Goal: Transaction & Acquisition: Purchase product/service

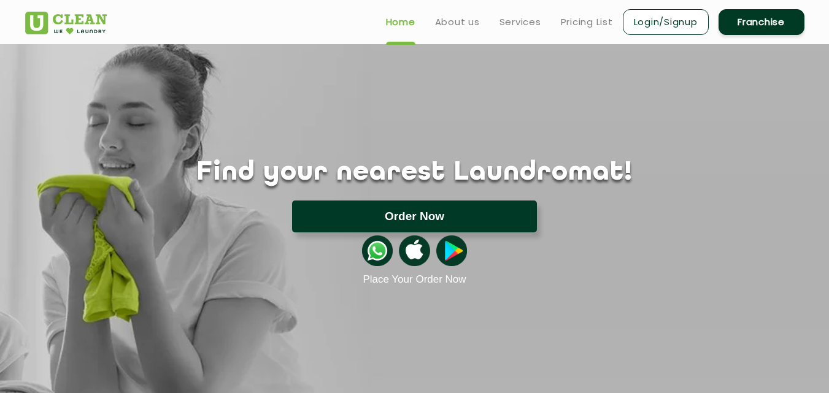
click at [434, 216] on button "Order Now" at bounding box center [414, 217] width 245 height 32
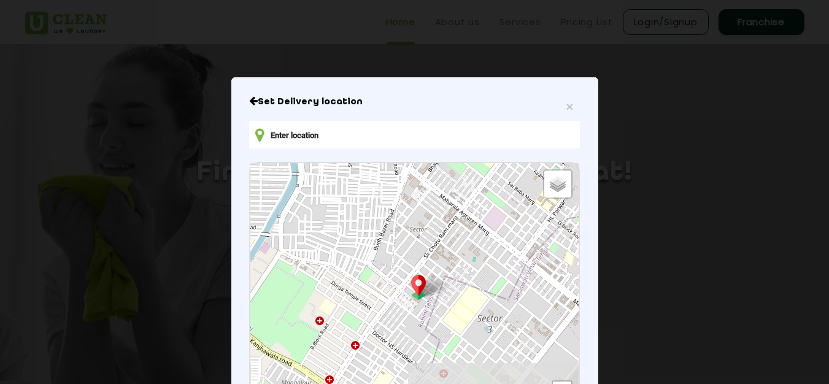
click at [315, 134] on input "text" at bounding box center [414, 135] width 330 height 28
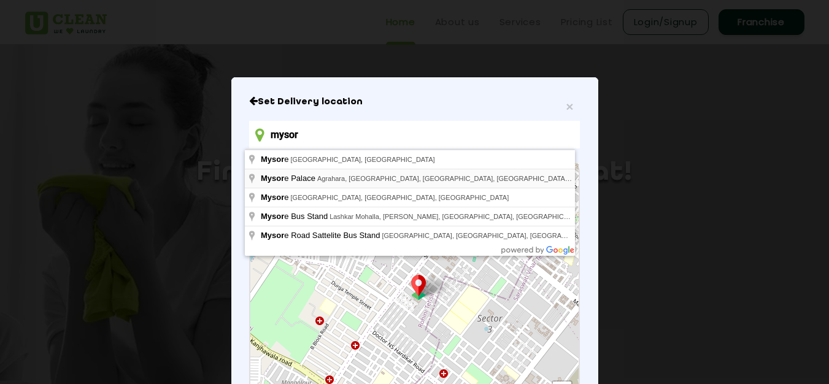
type input "Mysore Palace, Agrahara, Chamrajpura, Mysuru, Karnataka, India"
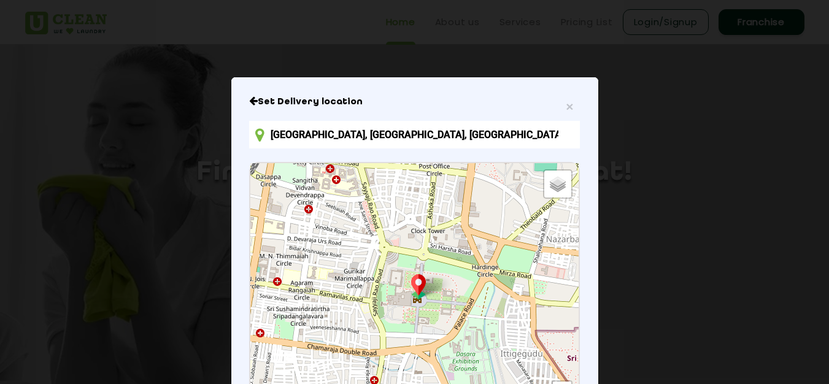
drag, startPoint x: 401, startPoint y: 98, endPoint x: 401, endPoint y: -31, distance: 128.2
click at [401, 0] on html "Home About us Services Pricing List Login/Signup Franchise Home About us Franch…" at bounding box center [414, 192] width 829 height 384
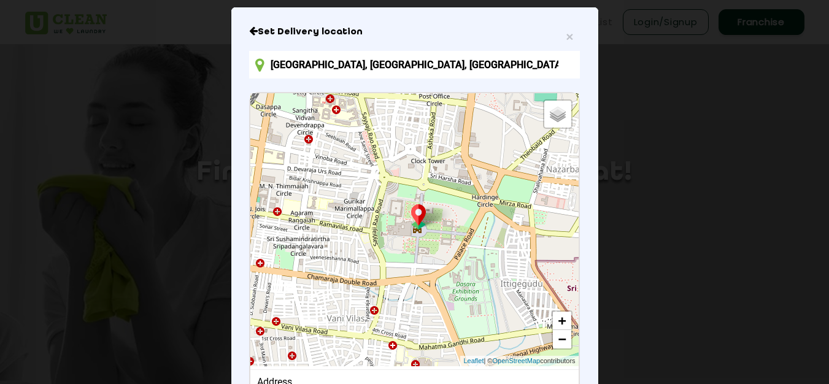
scroll to position [175, 0]
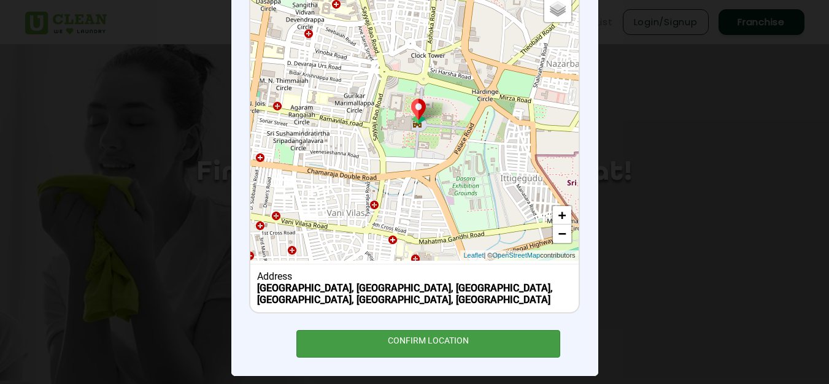
click at [465, 333] on div "CONFIRM LOCATION" at bounding box center [428, 344] width 264 height 28
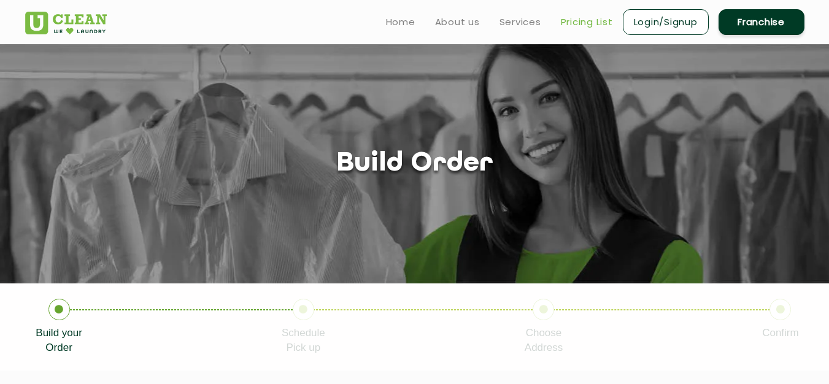
click at [568, 25] on link "Pricing List" at bounding box center [587, 22] width 52 height 15
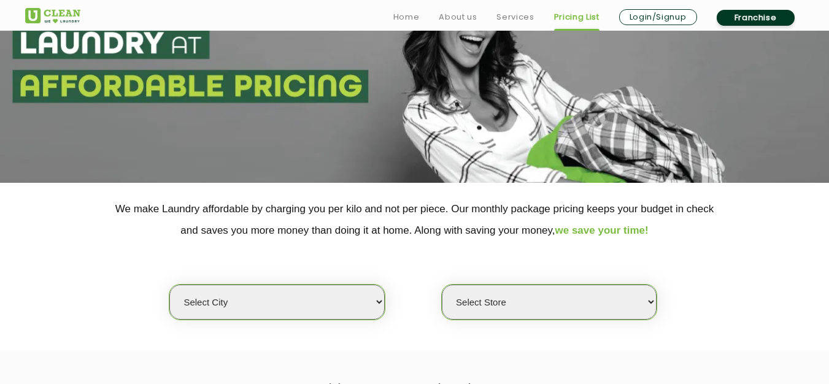
scroll to position [184, 0]
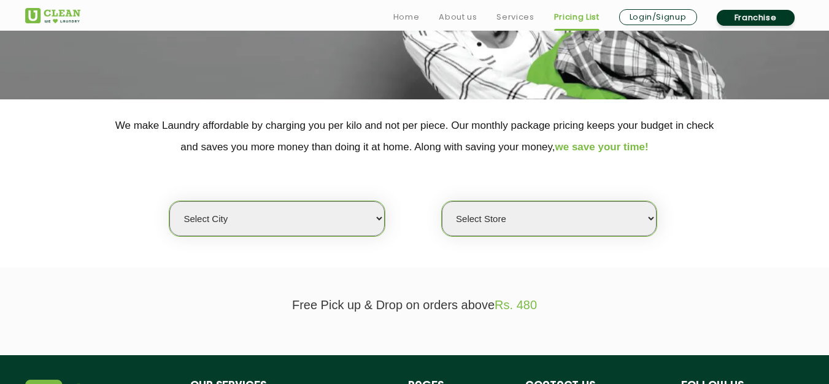
click at [366, 244] on section "We make Laundry affordable by charging you per kilo and not per piece. Our mont…" at bounding box center [414, 183] width 829 height 168
click at [337, 218] on select "Select city [GEOGRAPHIC_DATA] [GEOGRAPHIC_DATA] [GEOGRAPHIC_DATA] [GEOGRAPHIC_D…" at bounding box center [276, 218] width 215 height 35
select select "1"
click at [169, 201] on select "Select city [GEOGRAPHIC_DATA] [GEOGRAPHIC_DATA] [GEOGRAPHIC_DATA] [GEOGRAPHIC_D…" at bounding box center [276, 218] width 215 height 35
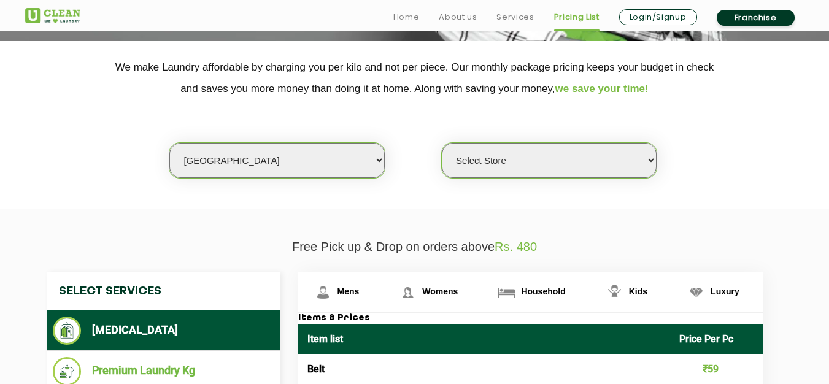
scroll to position [307, 0]
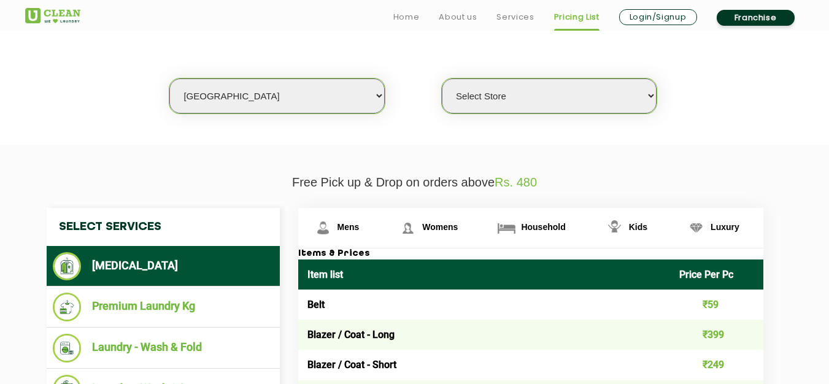
click at [527, 84] on select "Select Store UClean Vasant Kunj UClean Greater Kailash 2 UClean Dwarka UClean R…" at bounding box center [549, 96] width 215 height 35
select select "26"
click at [442, 79] on select "Select Store UClean Vasant Kunj UClean Greater Kailash 2 UClean Dwarka UClean R…" at bounding box center [549, 96] width 215 height 35
click at [718, 108] on div "Select city [GEOGRAPHIC_DATA] [GEOGRAPHIC_DATA] [GEOGRAPHIC_DATA] [GEOGRAPHIC_D…" at bounding box center [415, 74] width 798 height 79
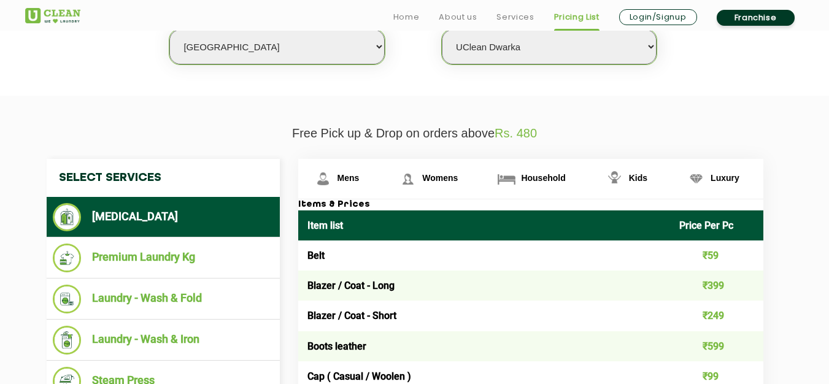
scroll to position [429, 0]
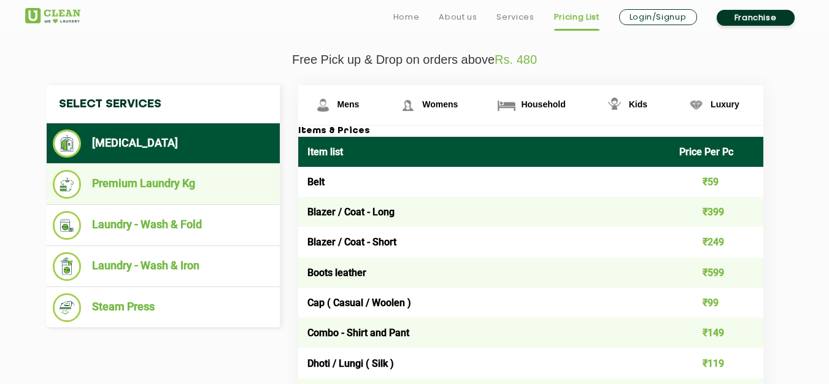
click at [128, 187] on li "Premium Laundry Kg" at bounding box center [163, 184] width 221 height 29
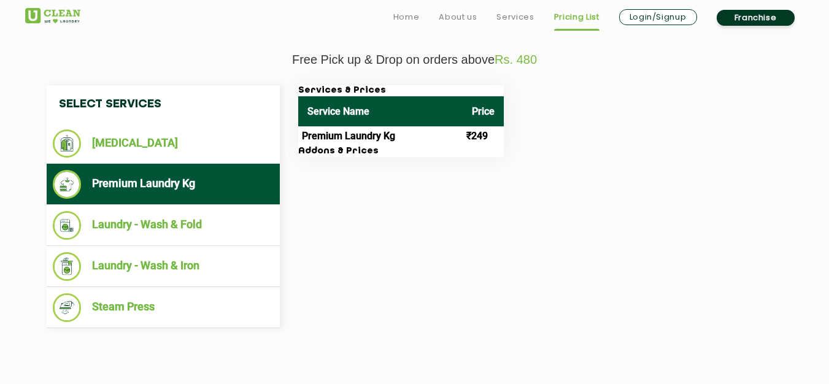
click at [383, 134] on td "Premium Laundry Kg" at bounding box center [380, 136] width 164 height 20
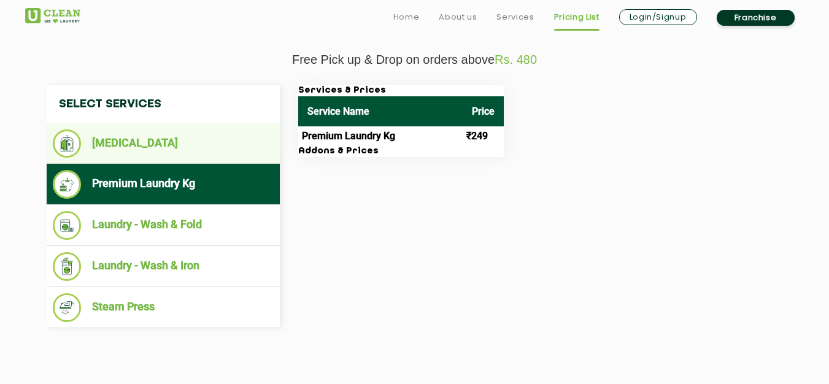
click at [97, 137] on li "[MEDICAL_DATA]" at bounding box center [163, 143] width 221 height 28
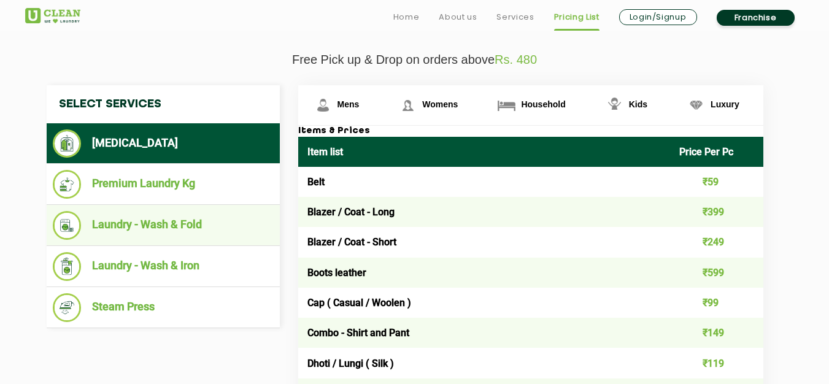
click at [157, 230] on li "Laundry - Wash & Fold" at bounding box center [163, 225] width 221 height 29
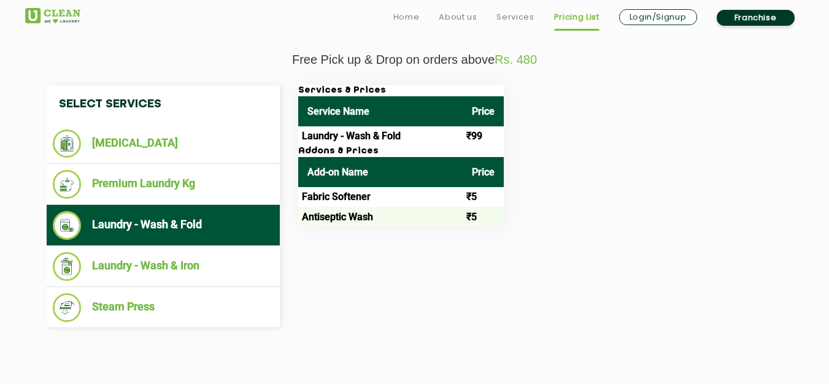
click at [369, 137] on td "Laundry - Wash & Fold" at bounding box center [380, 136] width 164 height 20
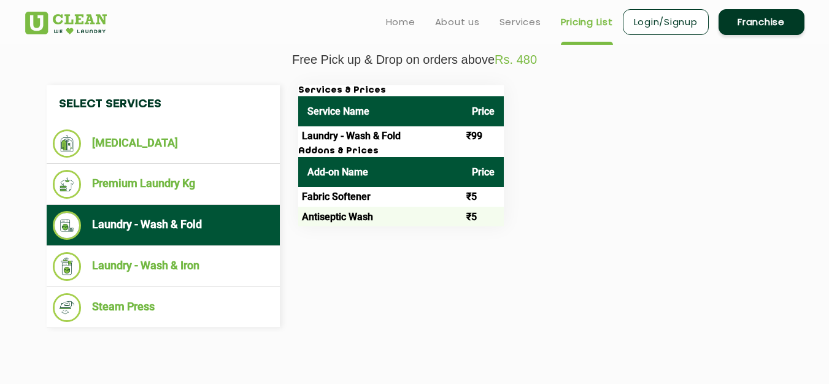
scroll to position [307, 0]
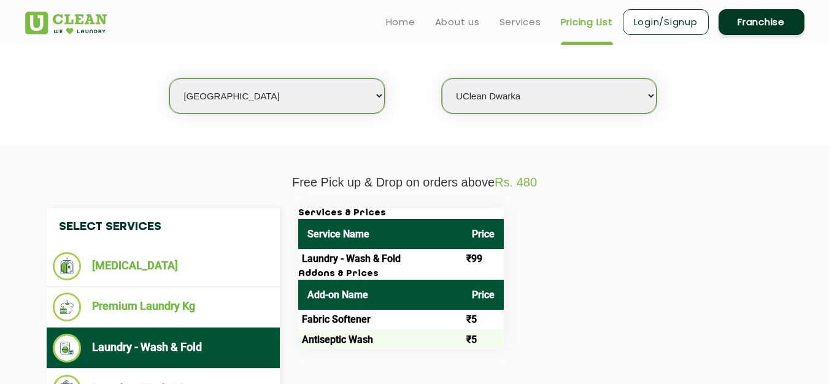
click at [356, 260] on td "Laundry - Wash & Fold" at bounding box center [380, 259] width 164 height 20
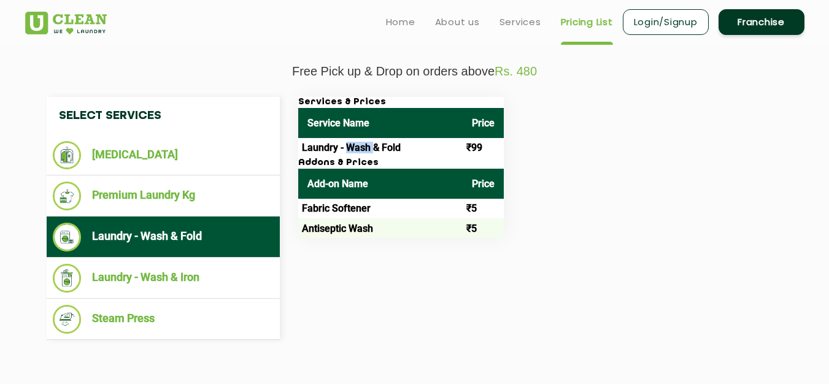
scroll to position [237, 0]
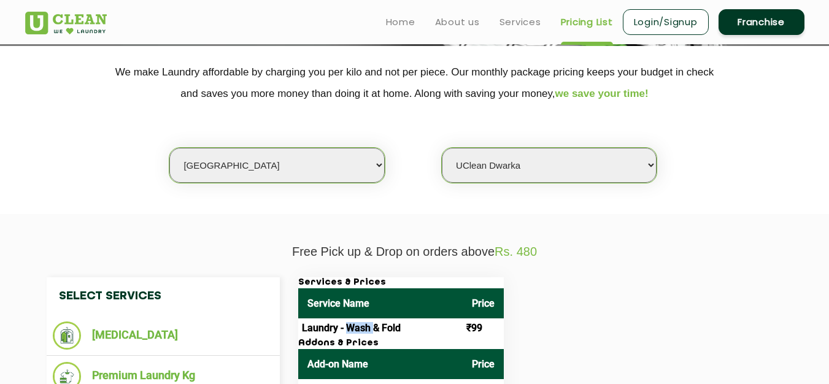
click at [281, 171] on select "Select city [GEOGRAPHIC_DATA] [GEOGRAPHIC_DATA] [GEOGRAPHIC_DATA] [GEOGRAPHIC_D…" at bounding box center [276, 165] width 215 height 35
select select "68"
click at [169, 148] on select "Select city [GEOGRAPHIC_DATA] [GEOGRAPHIC_DATA] [GEOGRAPHIC_DATA] [GEOGRAPHIC_D…" at bounding box center [276, 165] width 215 height 35
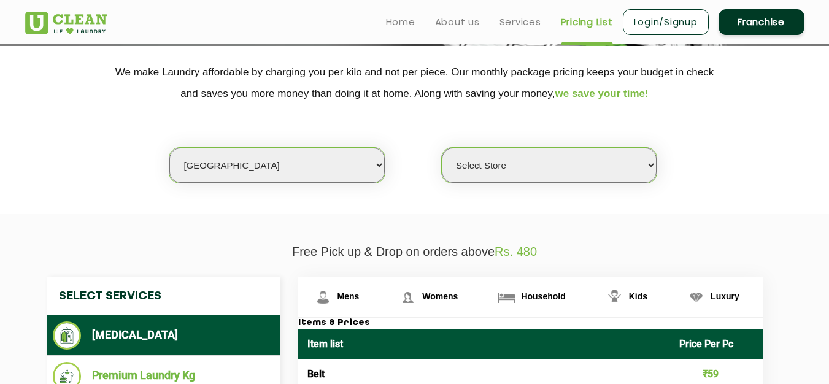
click at [559, 174] on select "Select Store UClean Gandhi Nagar UClean Talab Tillo UClean Janipur UClean Chann…" at bounding box center [549, 165] width 215 height 35
select select "216"
click at [442, 148] on select "Select Store UClean Gandhi Nagar UClean Talab Tillo UClean Janipur UClean Chann…" at bounding box center [549, 165] width 215 height 35
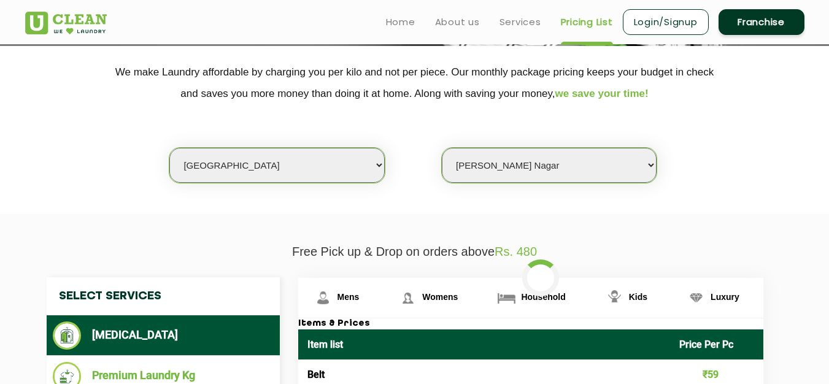
click at [711, 174] on div "Select city [GEOGRAPHIC_DATA] [GEOGRAPHIC_DATA] [GEOGRAPHIC_DATA] [GEOGRAPHIC_D…" at bounding box center [415, 143] width 798 height 79
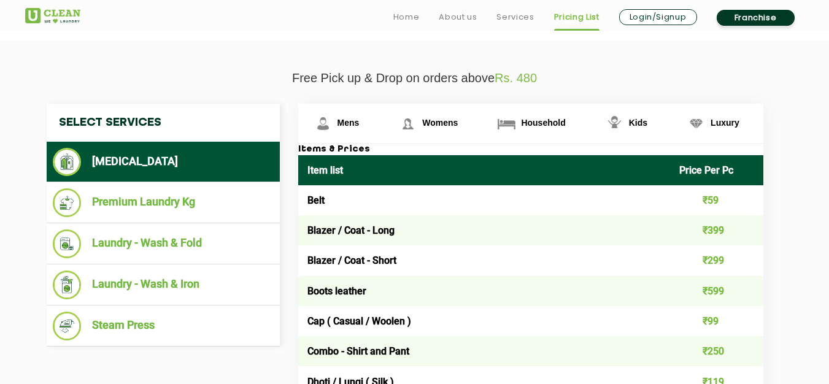
scroll to position [421, 0]
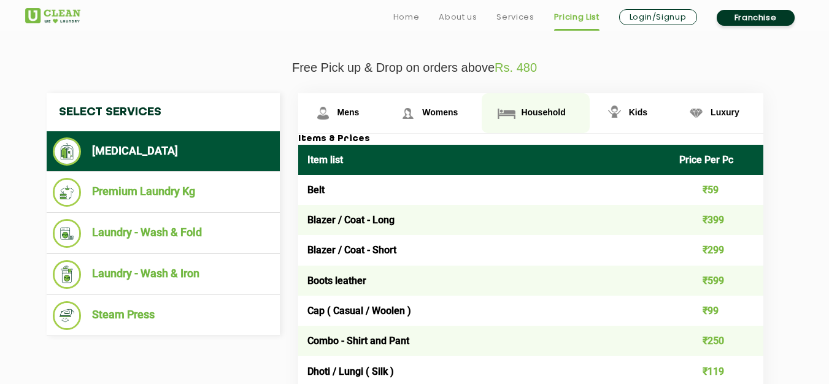
click at [523, 115] on span "Household" at bounding box center [543, 112] width 44 height 10
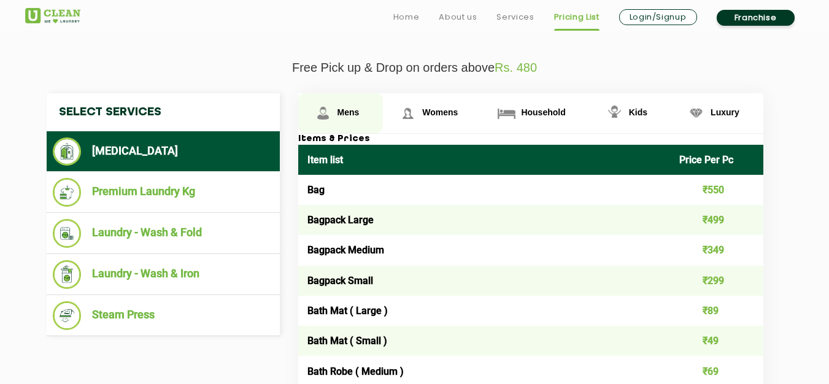
click at [326, 115] on img at bounding box center [322, 112] width 21 height 21
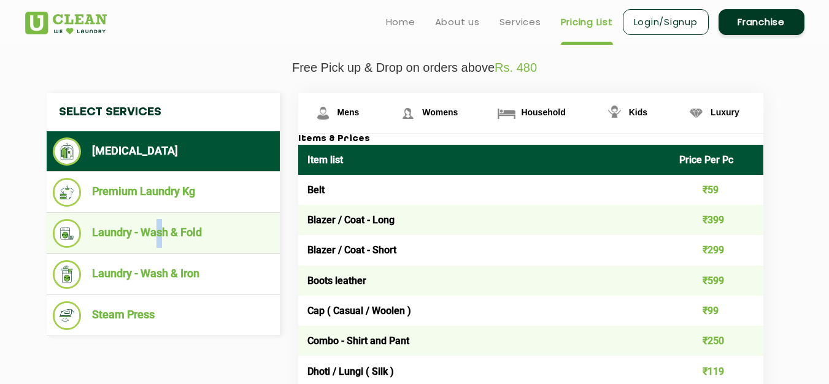
click at [160, 229] on li "Laundry - Wash & Fold" at bounding box center [163, 233] width 221 height 29
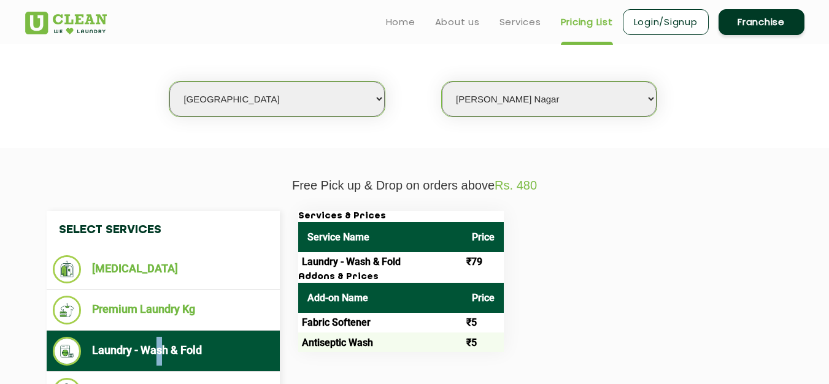
scroll to position [299, 0]
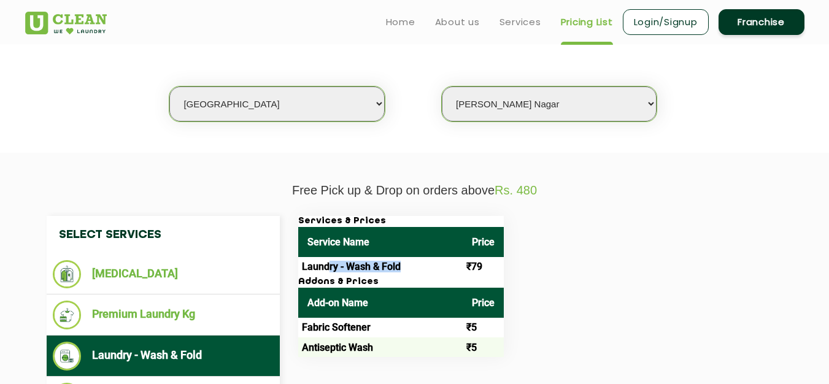
drag, startPoint x: 327, startPoint y: 264, endPoint x: 425, endPoint y: 266, distance: 97.6
click at [425, 266] on td "Laundry - Wash & Fold" at bounding box center [380, 267] width 164 height 20
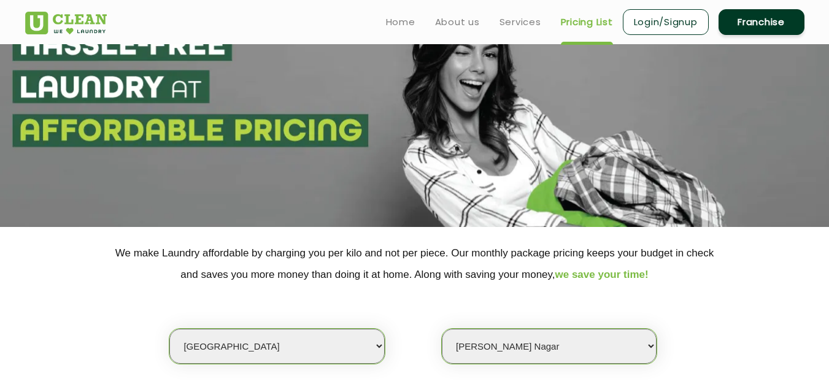
scroll to position [0, 0]
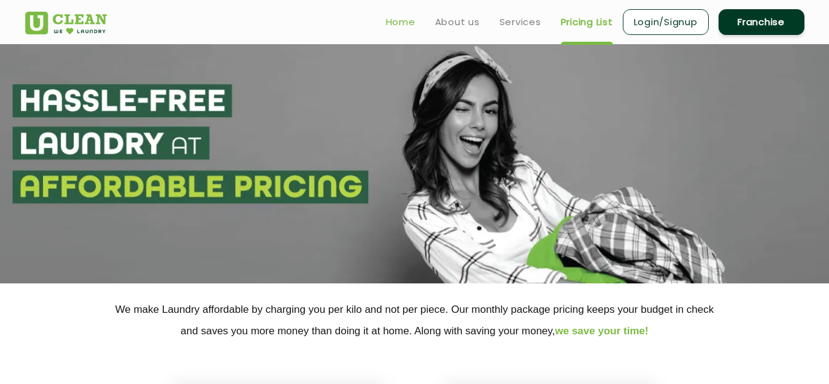
click at [407, 28] on link "Home" at bounding box center [400, 22] width 29 height 15
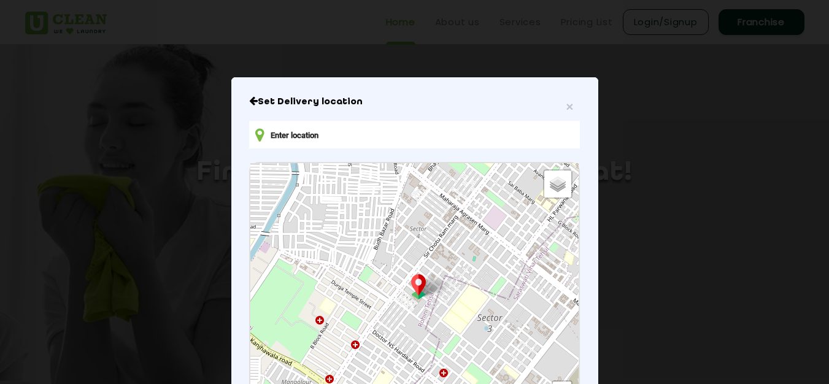
click at [309, 134] on input "text" at bounding box center [414, 135] width 330 height 28
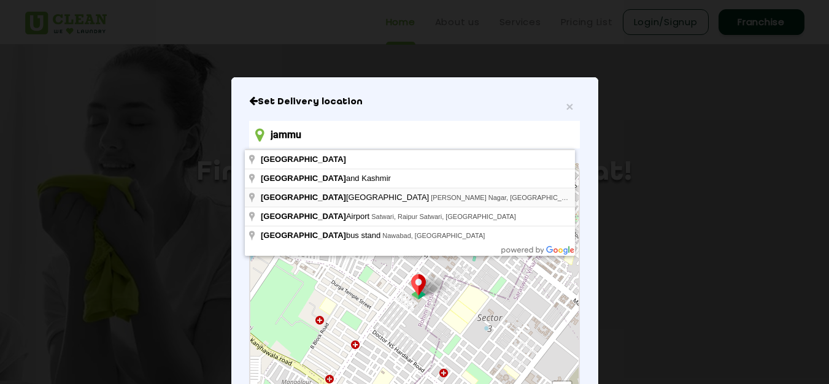
type input "Jammu Tawi Railway Station, Trikuta Nagar, Jammu"
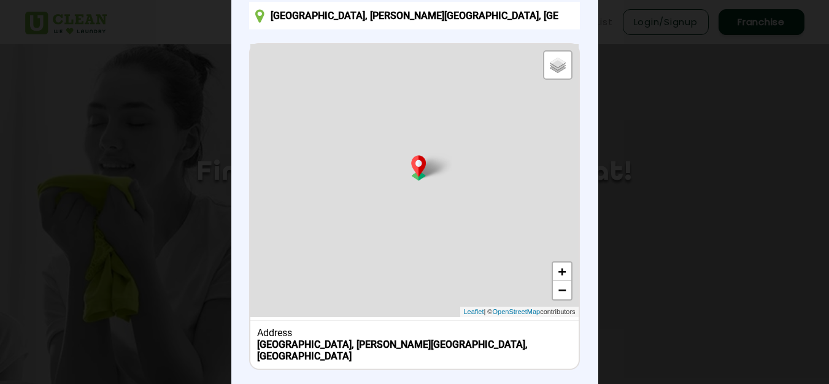
scroll to position [123, 0]
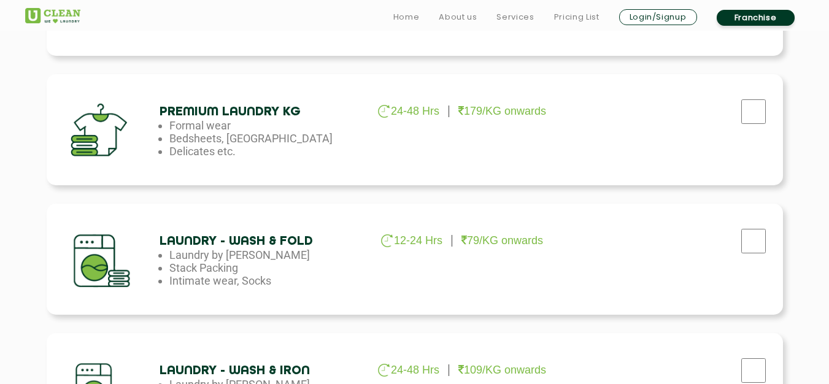
scroll to position [552, 0]
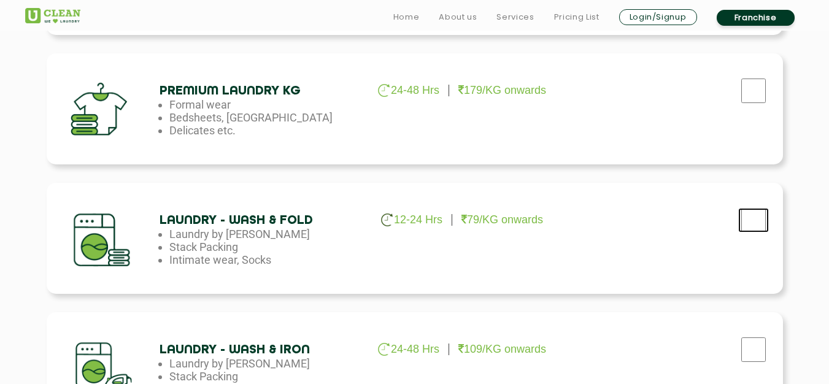
click at [747, 226] on input "checkbox" at bounding box center [753, 220] width 31 height 25
checkbox input "true"
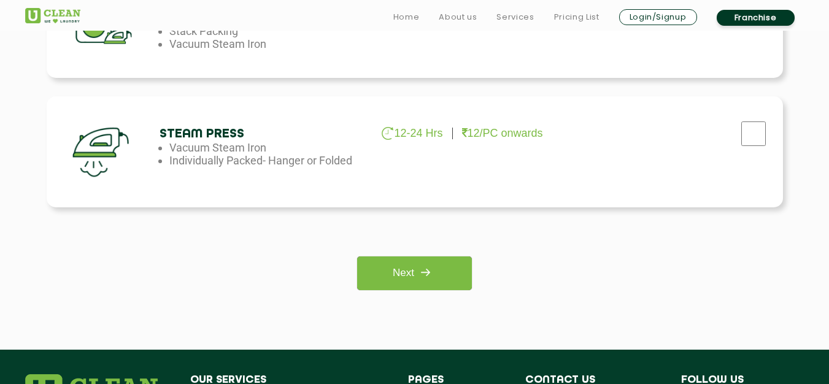
scroll to position [982, 0]
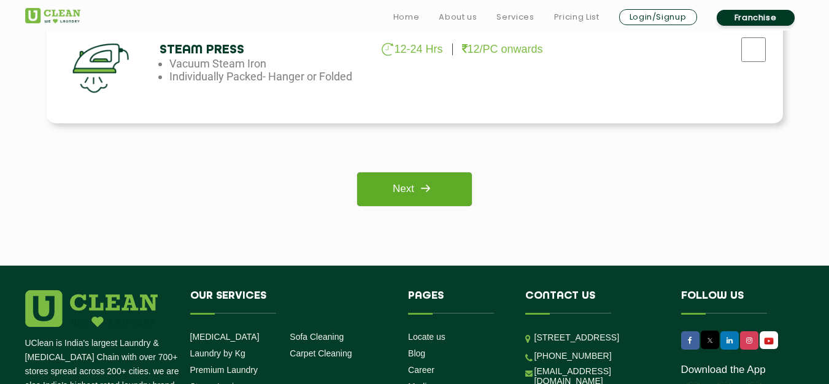
click at [380, 196] on link "Next" at bounding box center [414, 189] width 115 height 34
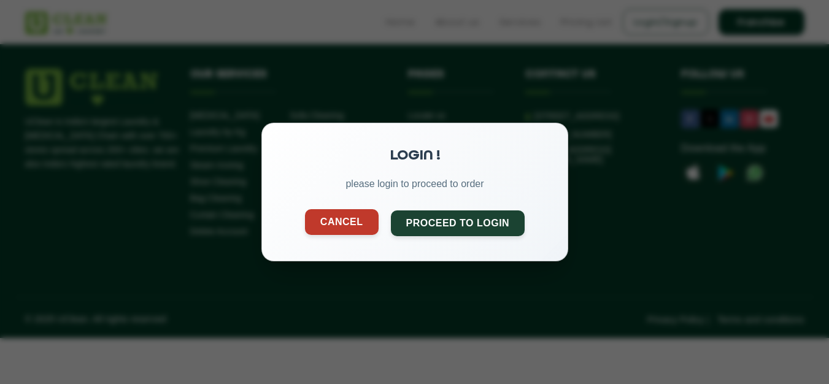
click at [331, 222] on button "Cancel" at bounding box center [341, 222] width 74 height 26
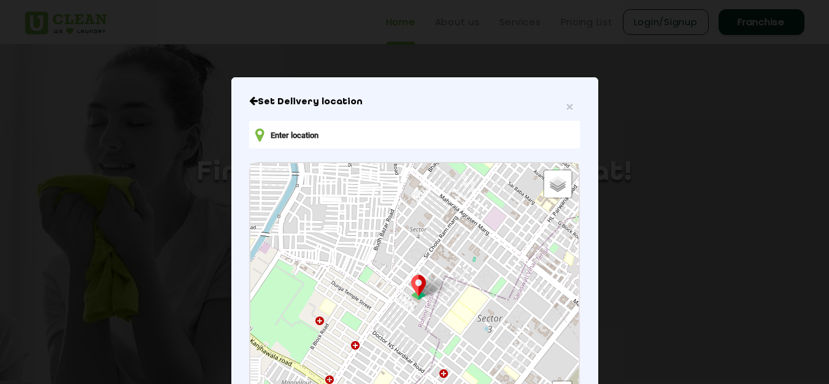
click at [251, 109] on div "Set Delivery location Default Satellite + − Leaflet | © OpenStreetMap contribut…" at bounding box center [414, 303] width 330 height 414
click at [249, 101] on icon "Close" at bounding box center [253, 101] width 9 height 10
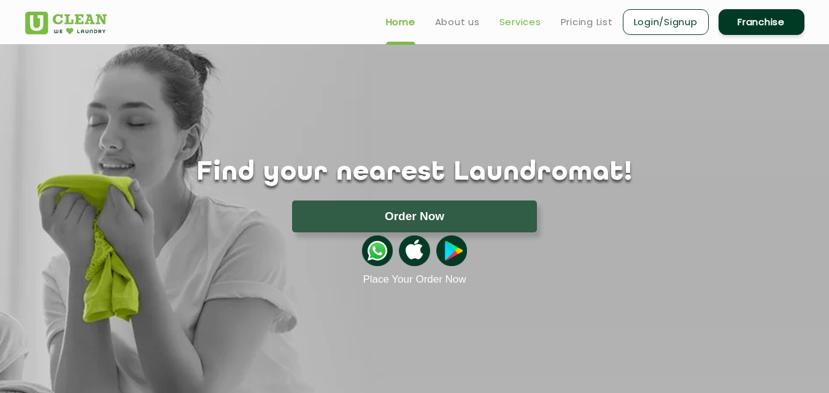
click at [518, 27] on link "Services" at bounding box center [520, 22] width 42 height 15
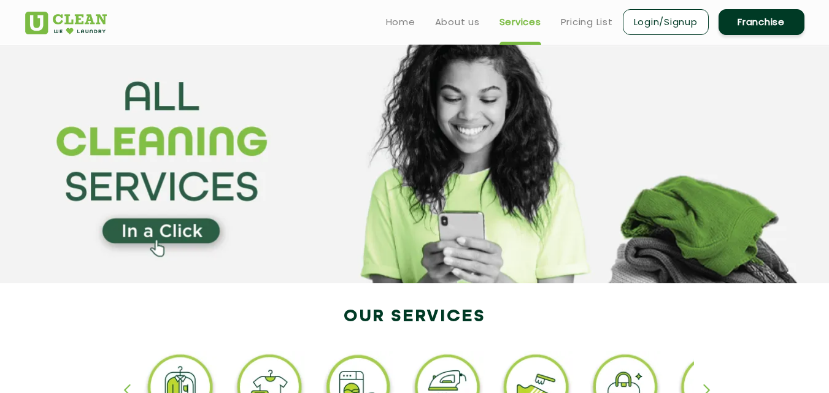
click at [553, 20] on ul "Home About us Services Pricing List Login/Signup Franchise" at bounding box center [590, 21] width 428 height 29
click at [583, 20] on link "Pricing List" at bounding box center [587, 22] width 52 height 15
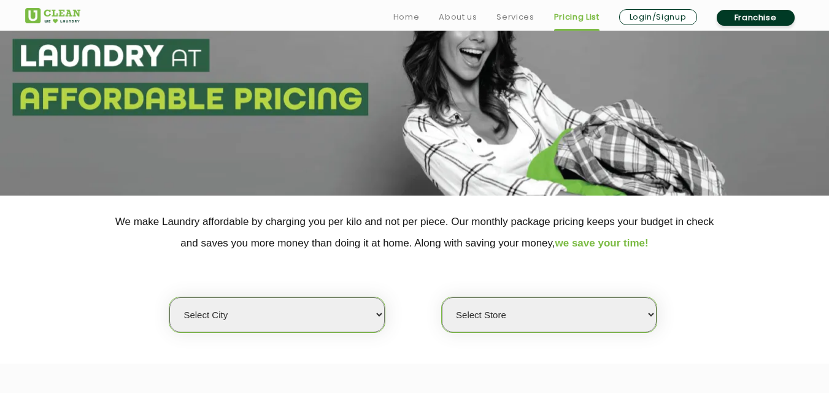
scroll to position [184, 0]
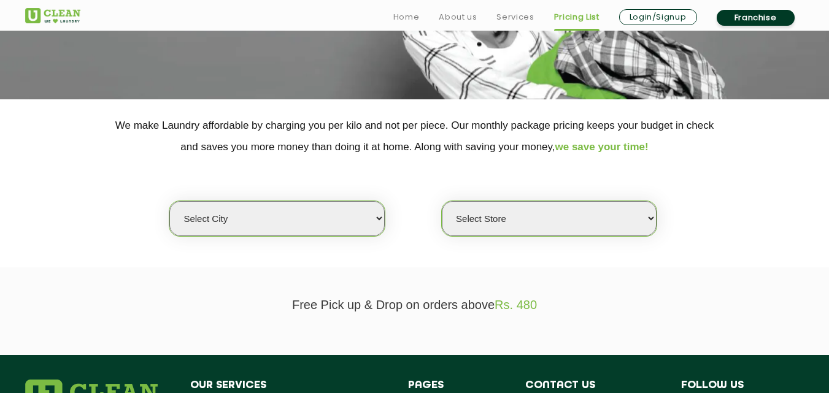
click at [357, 215] on select "Select city [GEOGRAPHIC_DATA] [GEOGRAPHIC_DATA] [GEOGRAPHIC_DATA] [GEOGRAPHIC_D…" at bounding box center [276, 218] width 215 height 35
select select "190"
click at [169, 201] on select "Select city [GEOGRAPHIC_DATA] [GEOGRAPHIC_DATA] [GEOGRAPHIC_DATA] [GEOGRAPHIC_D…" at bounding box center [276, 218] width 215 height 35
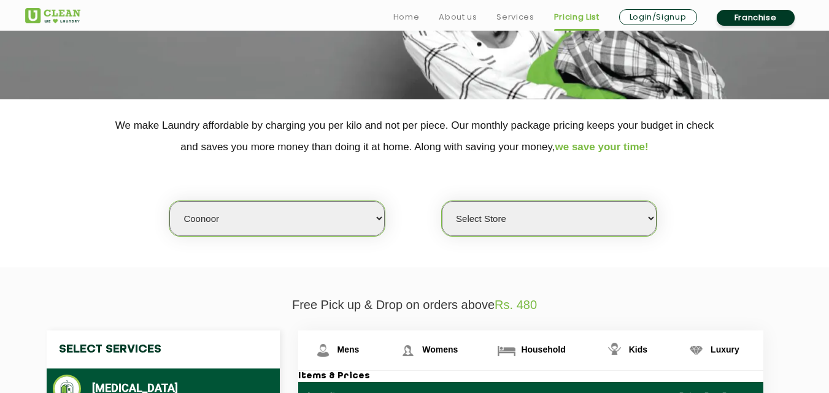
click at [575, 225] on select "Select Store UClean Coonoor" at bounding box center [549, 218] width 215 height 35
select select "563"
click at [442, 201] on select "Select Store UClean Coonoor" at bounding box center [549, 218] width 215 height 35
click at [745, 248] on section "We make Laundry affordable by charging you per kilo and not per piece. Our mont…" at bounding box center [414, 183] width 829 height 168
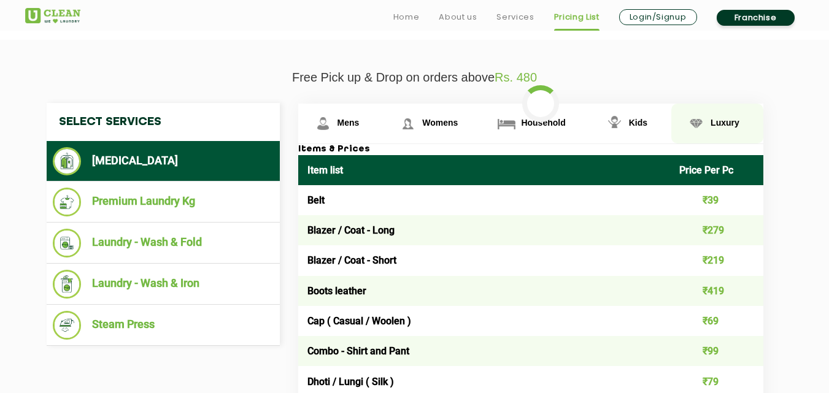
scroll to position [429, 0]
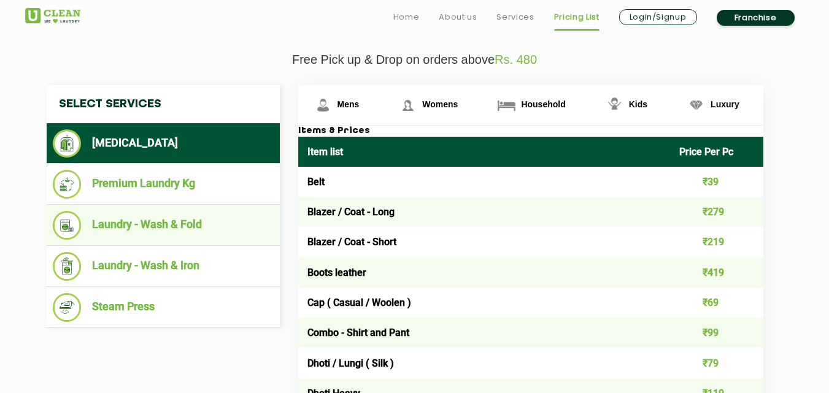
click at [181, 233] on li "Laundry - Wash & Fold" at bounding box center [163, 225] width 221 height 29
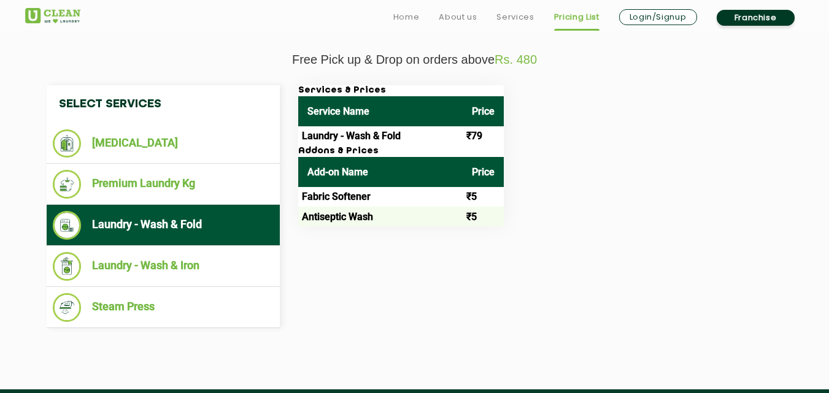
click at [513, 236] on div "Select Services [MEDICAL_DATA] Premium Laundry Kg Laundry - Wash & Fold Laundry…" at bounding box center [414, 206] width 755 height 243
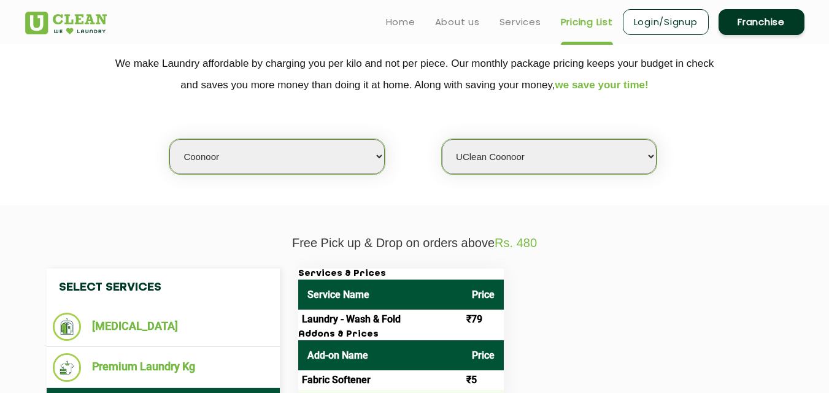
scroll to position [245, 0]
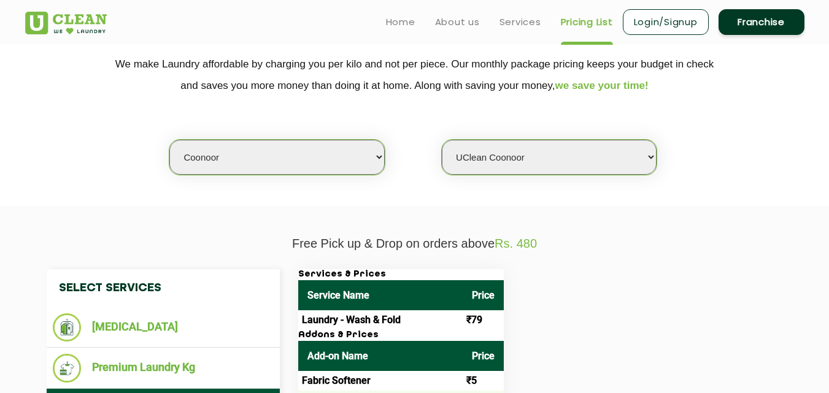
click at [234, 143] on select "Select city [GEOGRAPHIC_DATA] [GEOGRAPHIC_DATA] [GEOGRAPHIC_DATA] [GEOGRAPHIC_D…" at bounding box center [276, 157] width 215 height 35
select select "25"
click at [169, 140] on select "Select city [GEOGRAPHIC_DATA] [GEOGRAPHIC_DATA] [GEOGRAPHIC_DATA] [GEOGRAPHIC_D…" at bounding box center [276, 157] width 215 height 35
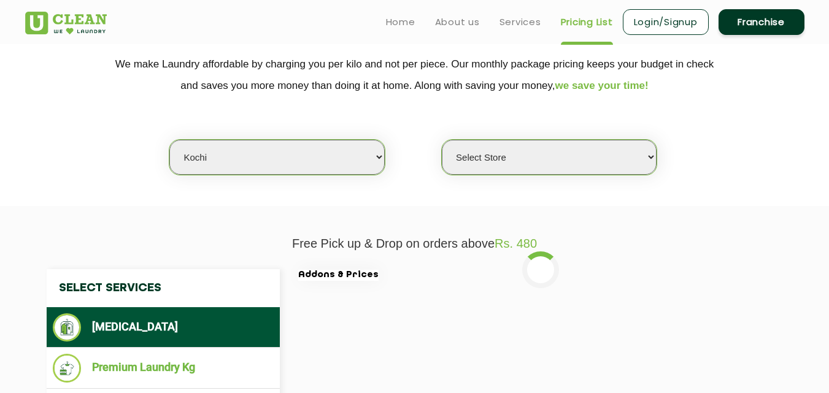
click at [553, 161] on select "Select Store UClean Kadavanthara [GEOGRAPHIC_DATA] [GEOGRAPHIC_DATA] UClean Vyt…" at bounding box center [549, 157] width 215 height 35
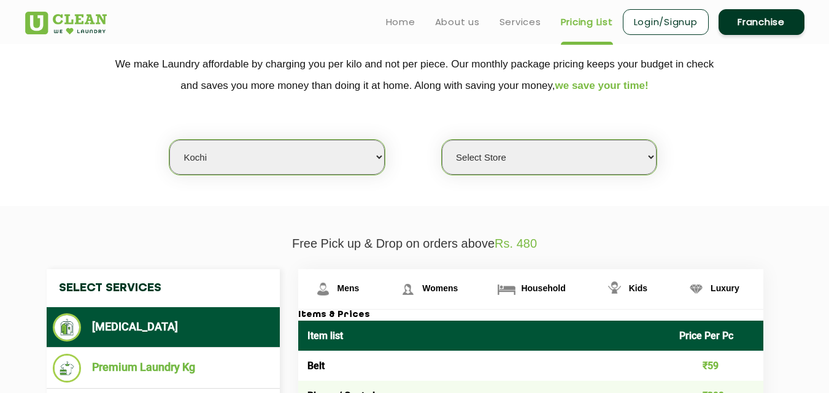
select select "551"
click at [442, 140] on select "Select Store UClean Kadavanthara [GEOGRAPHIC_DATA] [GEOGRAPHIC_DATA] UClean Vyt…" at bounding box center [549, 157] width 215 height 35
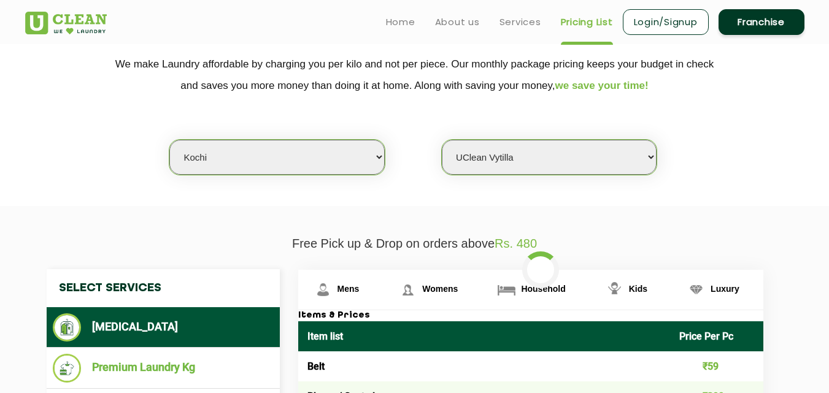
click at [736, 204] on section "We make Laundry affordable by charging you per kilo and not per piece. Our mont…" at bounding box center [414, 122] width 829 height 168
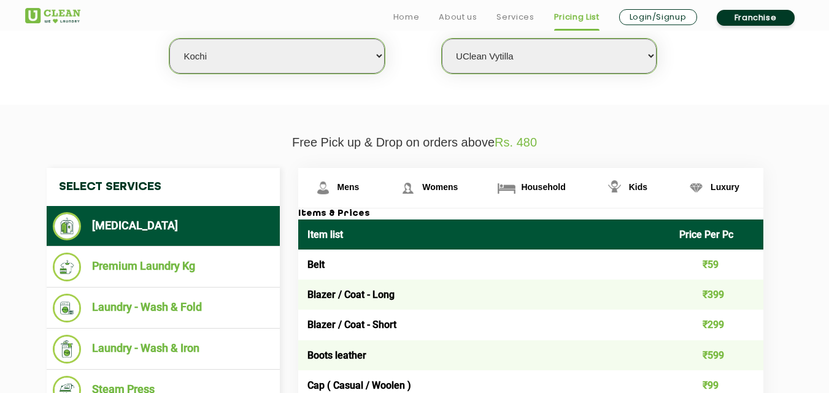
scroll to position [368, 0]
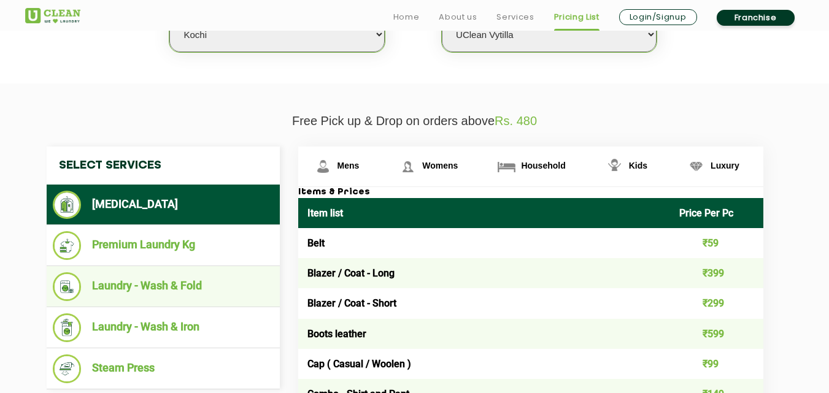
click at [172, 291] on li "Laundry - Wash & Fold" at bounding box center [163, 286] width 221 height 29
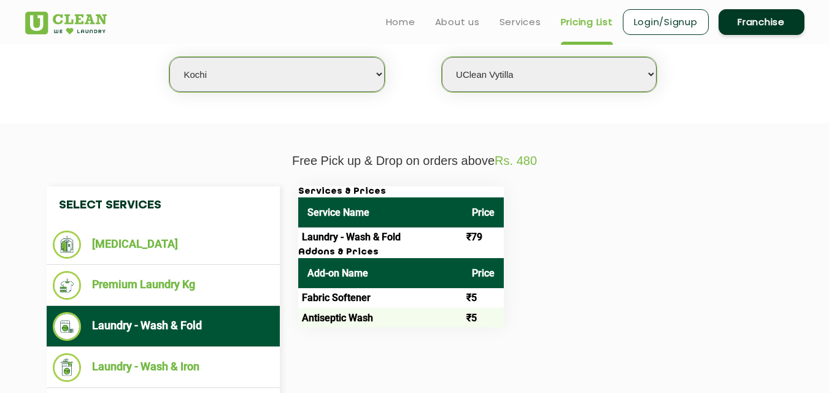
scroll to position [307, 0]
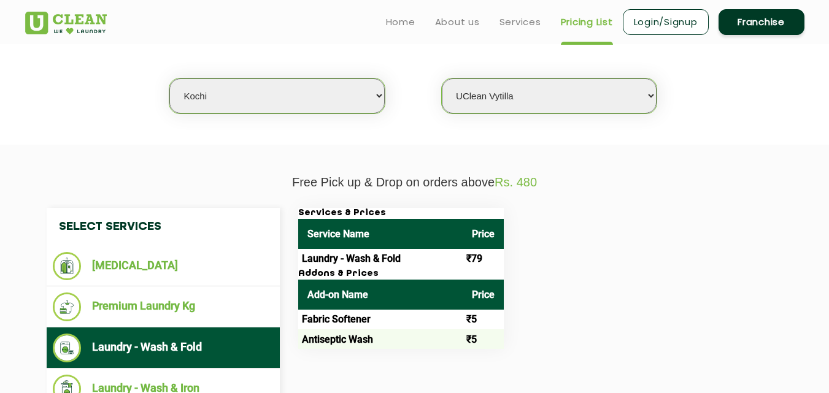
click at [250, 110] on select "Select city [GEOGRAPHIC_DATA] [GEOGRAPHIC_DATA] [GEOGRAPHIC_DATA] [GEOGRAPHIC_D…" at bounding box center [276, 96] width 215 height 35
select select "60"
click at [169, 79] on select "Select city [GEOGRAPHIC_DATA] [GEOGRAPHIC_DATA] [GEOGRAPHIC_DATA] [GEOGRAPHIC_D…" at bounding box center [276, 96] width 215 height 35
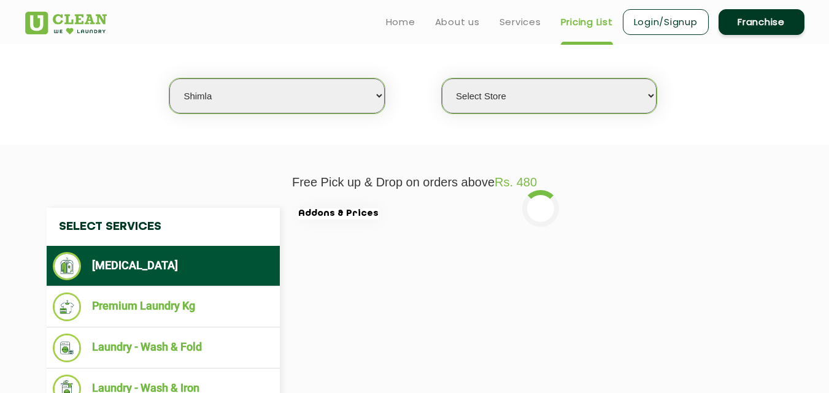
click at [493, 93] on select "Select Store [GEOGRAPHIC_DATA][PERSON_NAME] [GEOGRAPHIC_DATA] UClean Kasumpti […" at bounding box center [549, 96] width 215 height 35
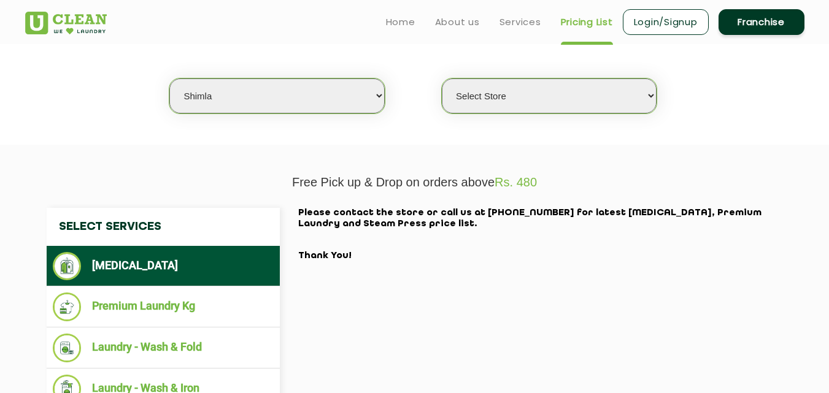
select select "198"
click at [442, 79] on select "Select Store [GEOGRAPHIC_DATA][PERSON_NAME] [GEOGRAPHIC_DATA] UClean Kasumpti […" at bounding box center [549, 96] width 215 height 35
click at [263, 114] on section "We make Laundry affordable by charging you per kilo and not per piece. Our mont…" at bounding box center [414, 61] width 829 height 168
click at [256, 100] on select "Select city [GEOGRAPHIC_DATA] [GEOGRAPHIC_DATA] [GEOGRAPHIC_DATA] [GEOGRAPHIC_D…" at bounding box center [276, 96] width 215 height 35
select select "59"
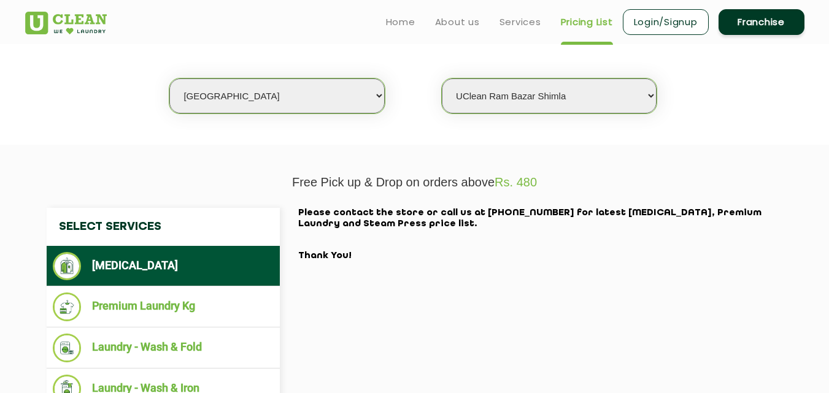
click at [169, 79] on select "Select city [GEOGRAPHIC_DATA] [GEOGRAPHIC_DATA] [GEOGRAPHIC_DATA] [GEOGRAPHIC_D…" at bounding box center [276, 96] width 215 height 35
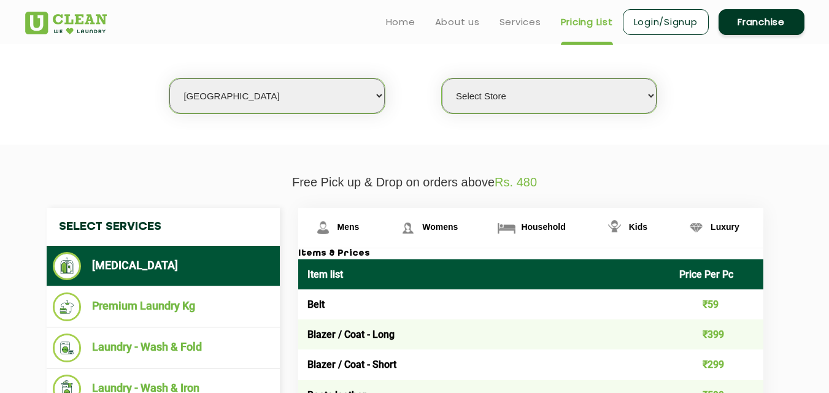
click at [523, 100] on select "Select Store [GEOGRAPHIC_DATA] [GEOGRAPHIC_DATA] [GEOGRAPHIC_DATA] [GEOGRAPHIC_…" at bounding box center [549, 96] width 215 height 35
select select "442"
click at [442, 79] on select "Select Store [GEOGRAPHIC_DATA] [GEOGRAPHIC_DATA] [GEOGRAPHIC_DATA] [GEOGRAPHIC_…" at bounding box center [549, 96] width 215 height 35
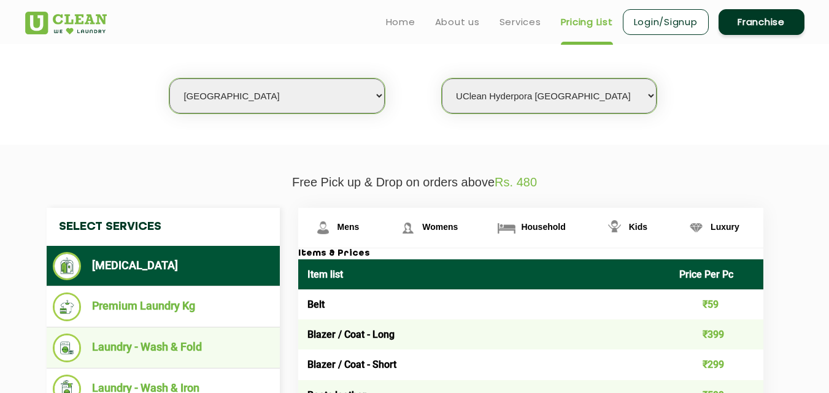
click at [198, 345] on li "Laundry - Wash & Fold" at bounding box center [163, 348] width 221 height 29
